Goal: Check status: Check status

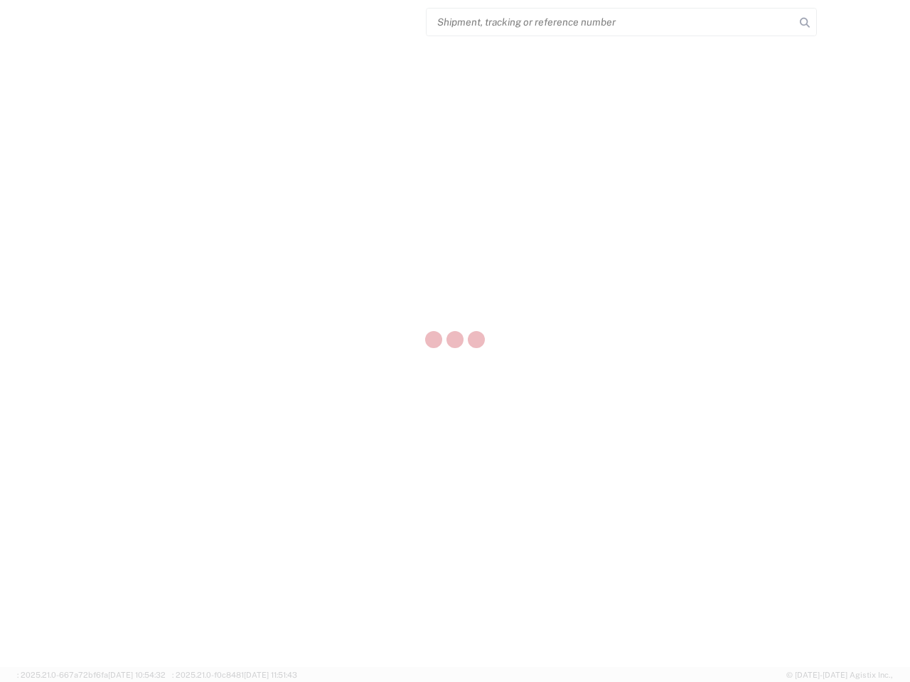
select select "US"
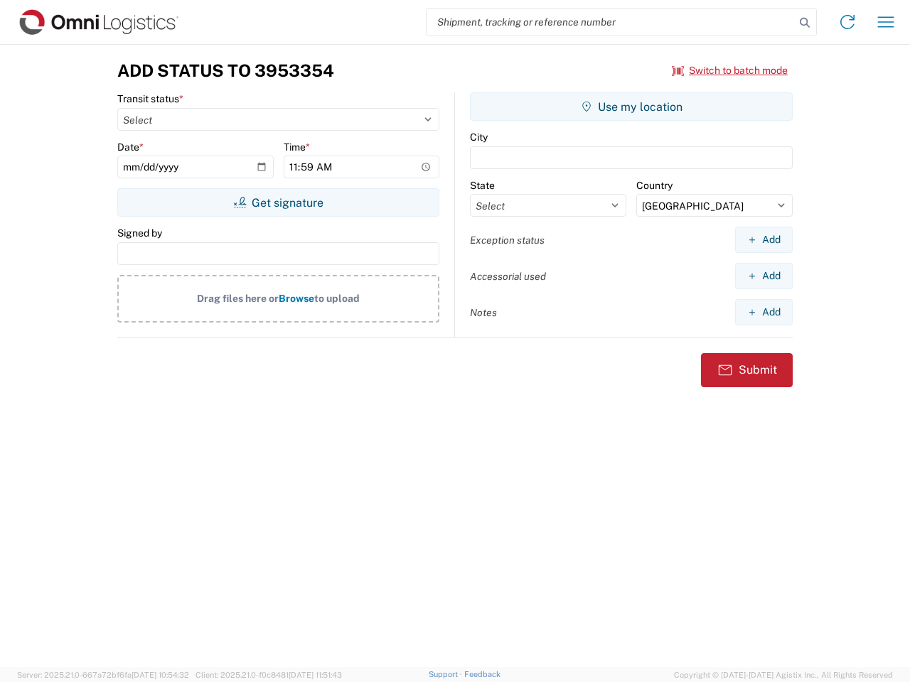
click at [611, 22] on input "search" at bounding box center [611, 22] width 368 height 27
click at [805, 23] on icon at bounding box center [805, 23] width 20 height 20
click at [847, 22] on icon at bounding box center [847, 22] width 23 height 23
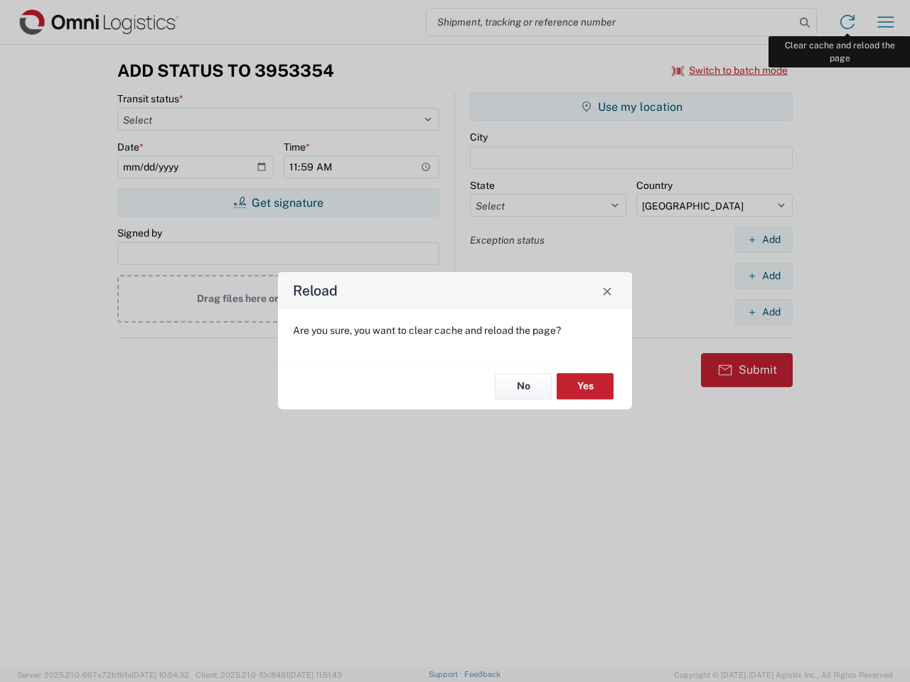
click at [886, 22] on div "Reload Are you sure, you want to clear cache and reload the page? No Yes" at bounding box center [455, 341] width 910 height 682
click at [730, 70] on div "Reload Are you sure, you want to clear cache and reload the page? No Yes" at bounding box center [455, 341] width 910 height 682
click at [278, 203] on div "Reload Are you sure, you want to clear cache and reload the page? No Yes" at bounding box center [455, 341] width 910 height 682
click at [631, 107] on div "Reload Are you sure, you want to clear cache and reload the page? No Yes" at bounding box center [455, 341] width 910 height 682
click at [763, 240] on div "Reload Are you sure, you want to clear cache and reload the page? No Yes" at bounding box center [455, 341] width 910 height 682
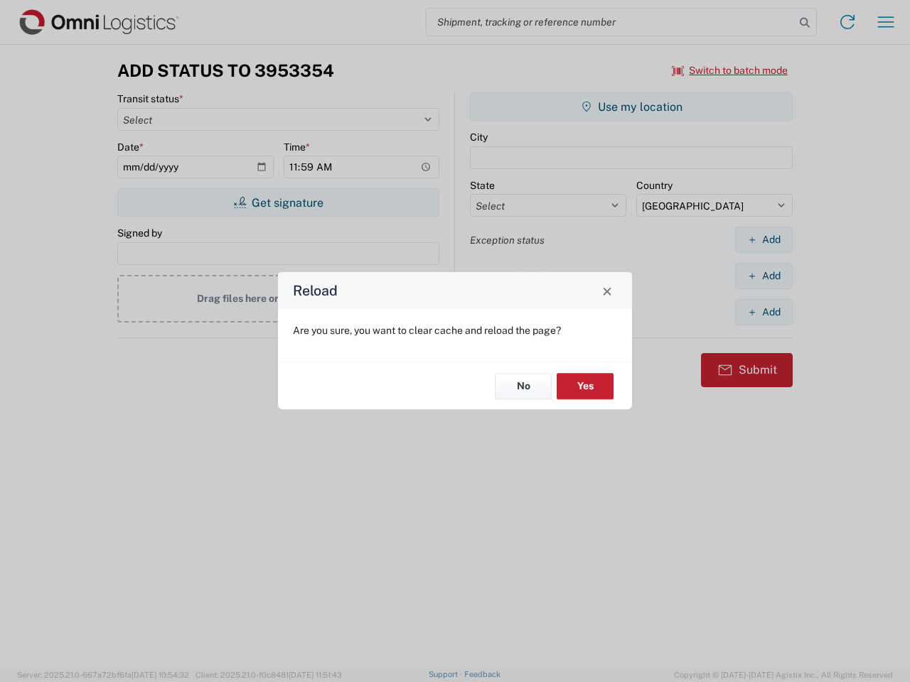
click at [763, 276] on div "Reload Are you sure, you want to clear cache and reload the page? No Yes" at bounding box center [455, 341] width 910 height 682
click at [763, 312] on div "Reload Are you sure, you want to clear cache and reload the page? No Yes" at bounding box center [455, 341] width 910 height 682
